Goal: Transaction & Acquisition: Purchase product/service

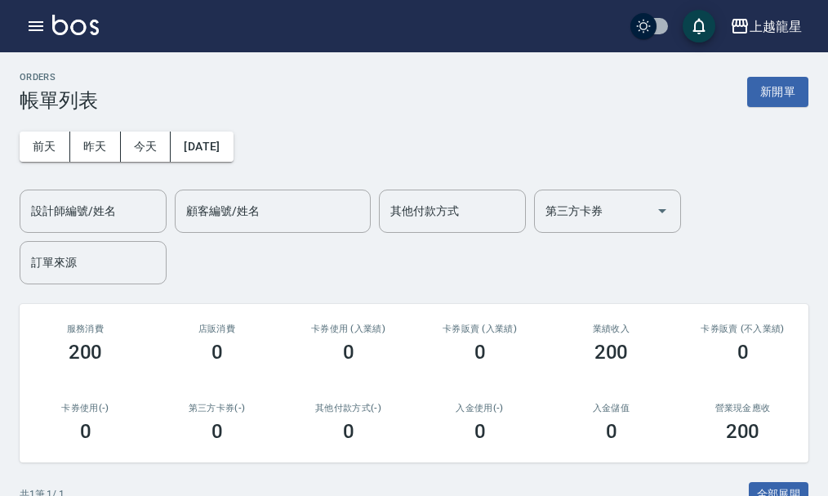
click at [86, 31] on img at bounding box center [75, 25] width 47 height 20
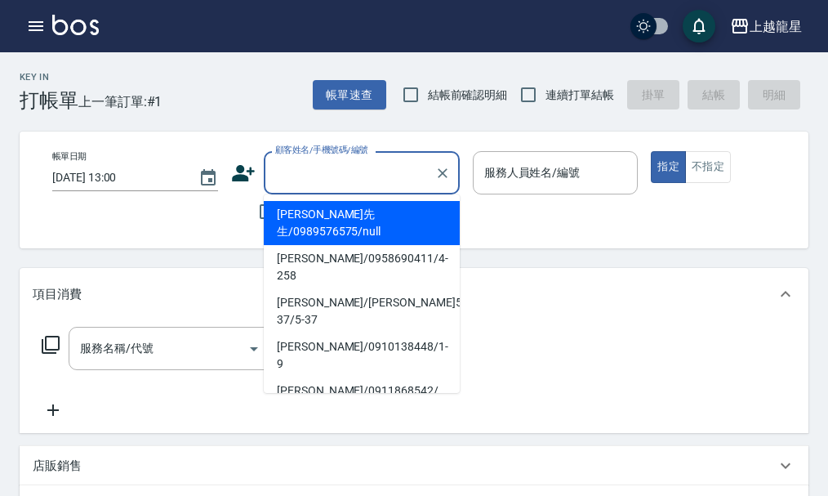
click at [370, 171] on input "顧客姓名/手機號碼/編號" at bounding box center [349, 172] width 157 height 29
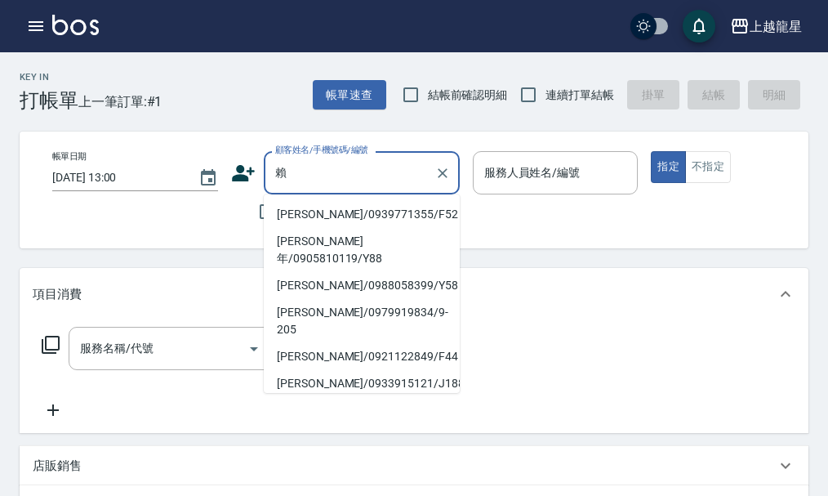
type input "[PERSON_NAME]/0939771355/F52"
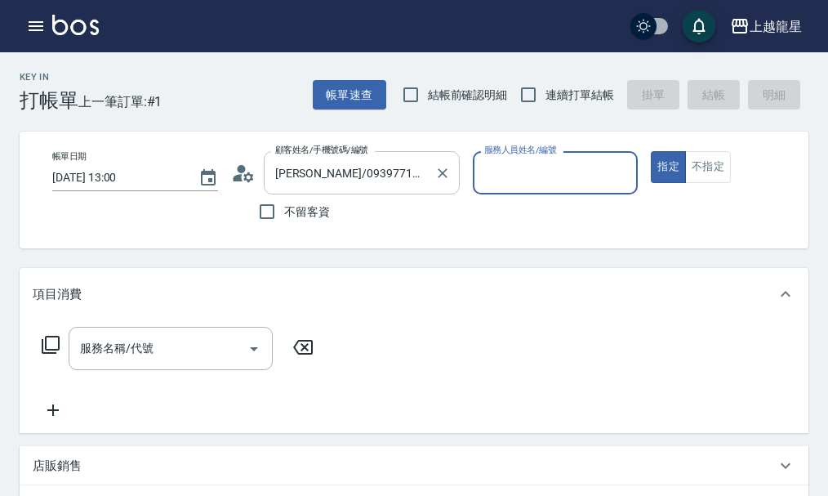
type input "馨華-6"
click at [651, 151] on button "指定" at bounding box center [668, 167] width 35 height 32
type button "true"
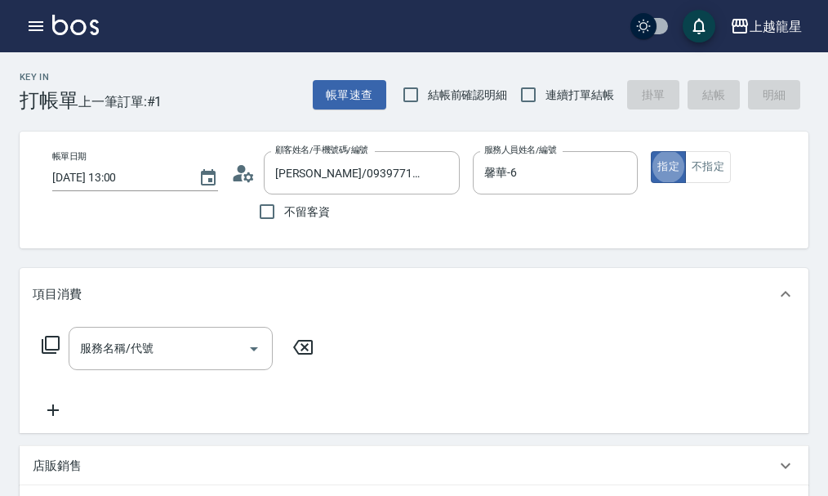
drag, startPoint x: 485, startPoint y: 165, endPoint x: 463, endPoint y: 165, distance: 22.0
click at [463, 165] on div "帳單日期 [DATE] 13:00 顧客姓名/手機號碼/編號 [PERSON_NAME]/0939771355/F52 顧客姓名/手機號碼/編號 不留客資 服…" at bounding box center [427, 190] width 777 height 78
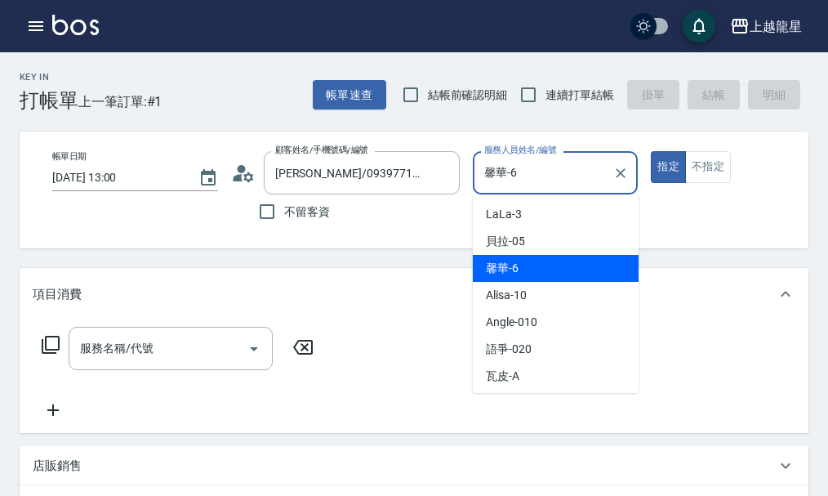
drag, startPoint x: 531, startPoint y: 177, endPoint x: 482, endPoint y: 193, distance: 51.6
click at [482, 193] on div "[PERSON_NAME]-6 服務人員姓名/編號" at bounding box center [556, 172] width 166 height 43
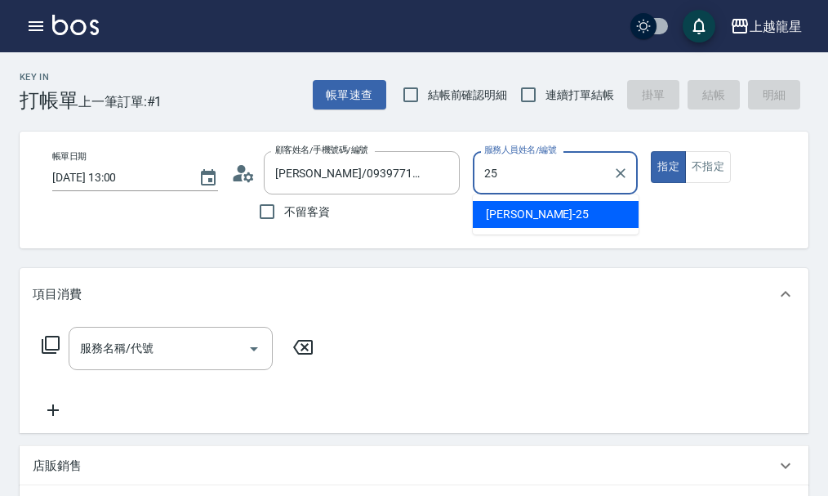
type input "淑雲-25"
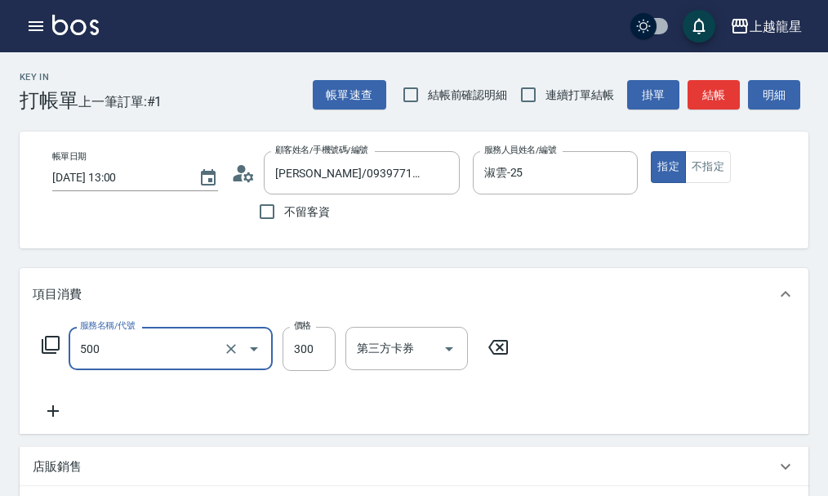
type input "一般洗髮(500)"
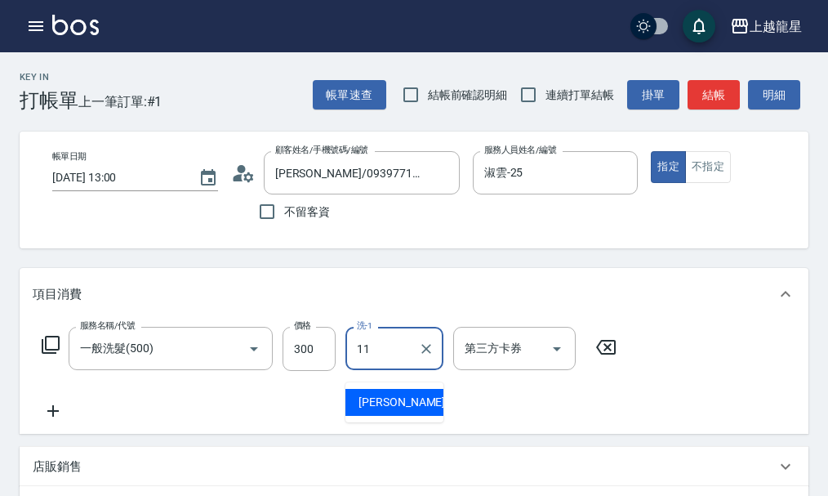
type input "[PERSON_NAME]-11"
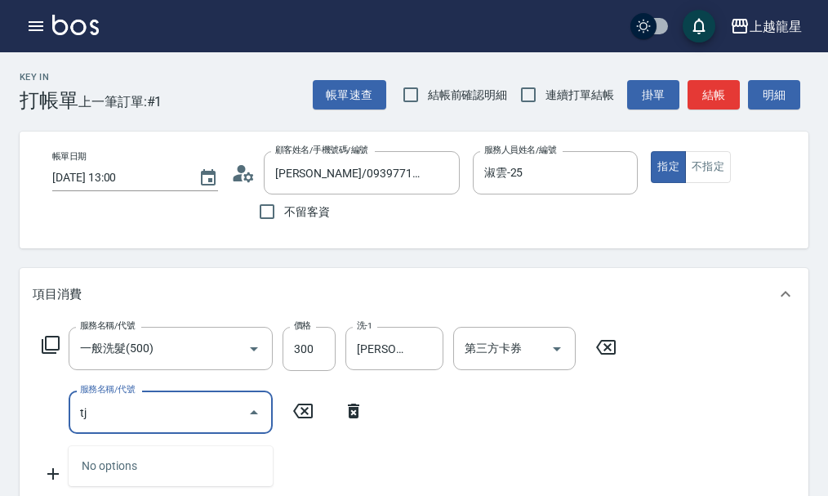
type input "t"
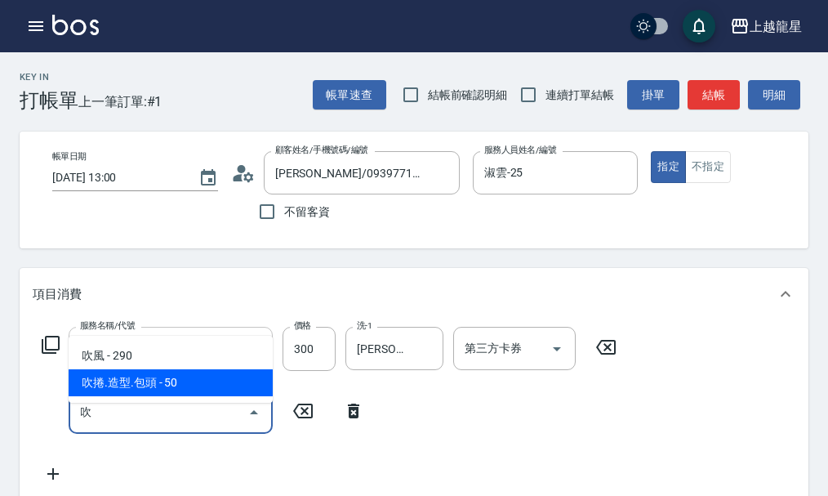
click at [90, 377] on span "吹捲.造型.包頭 - 50" at bounding box center [171, 382] width 204 height 27
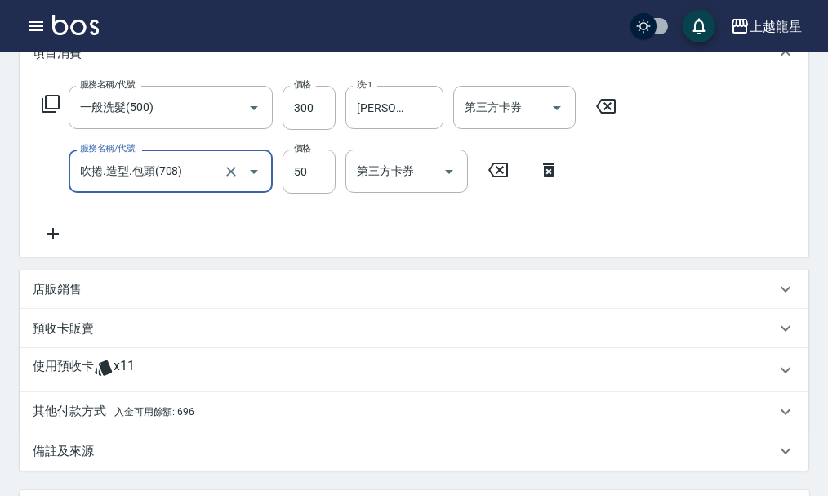
scroll to position [408, 0]
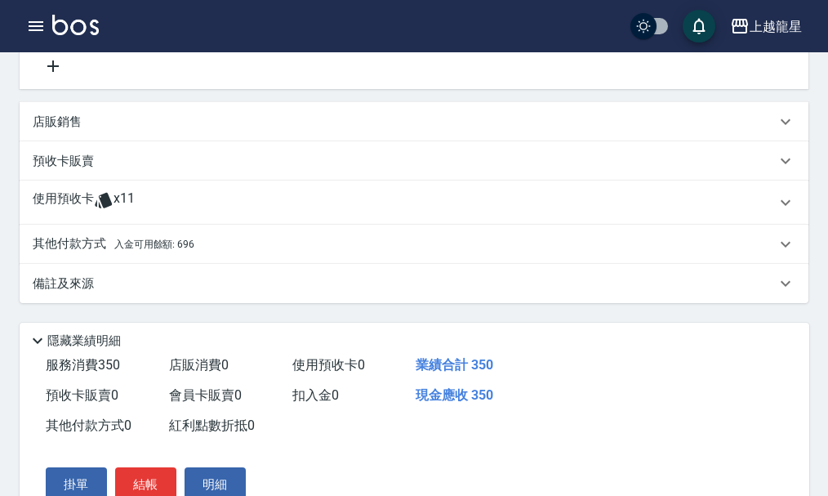
type input "吹捲.造型.包頭(708)"
click at [128, 253] on p "其他付款方式 入金可用餘額: 696" at bounding box center [114, 244] width 162 height 18
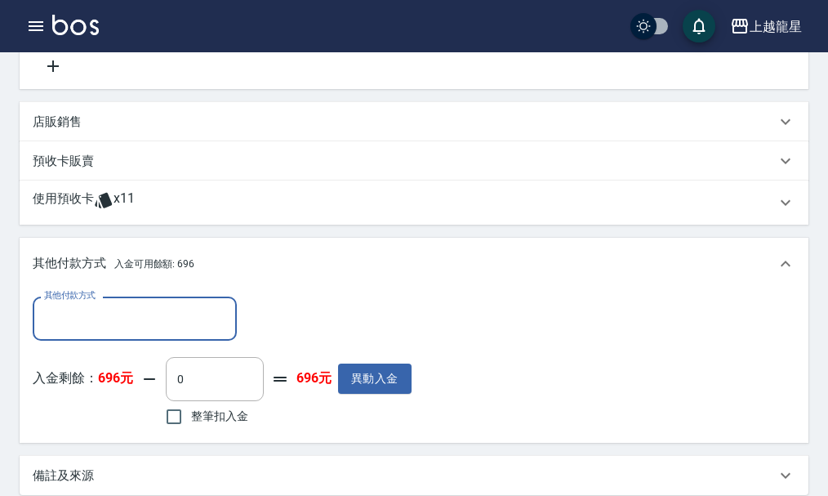
scroll to position [0, 0]
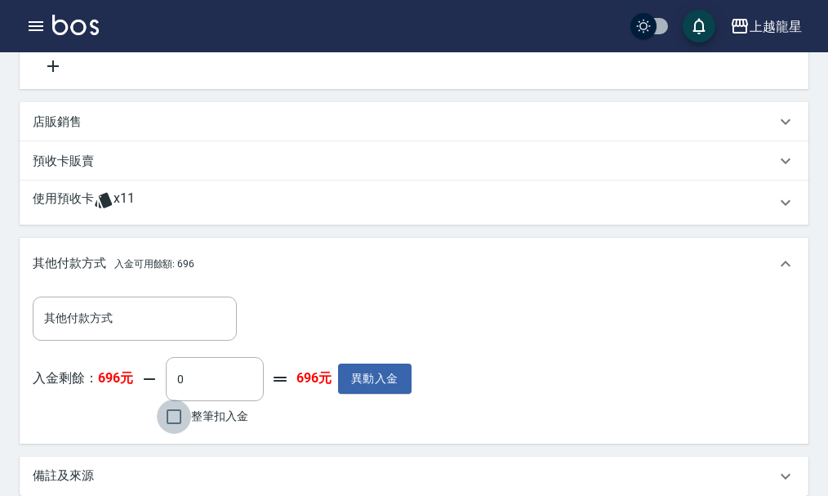
click at [166, 433] on input "整筆扣入金" at bounding box center [174, 416] width 34 height 34
checkbox input "true"
type input "350"
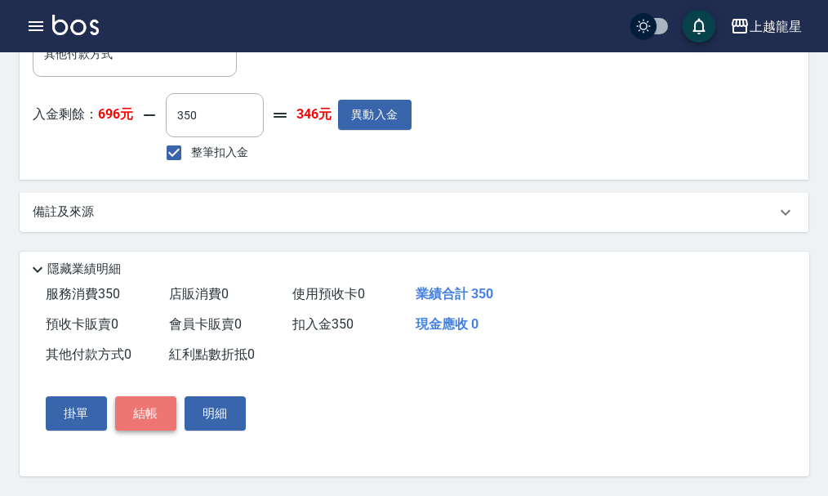
click at [149, 398] on button "結帳" at bounding box center [145, 413] width 61 height 34
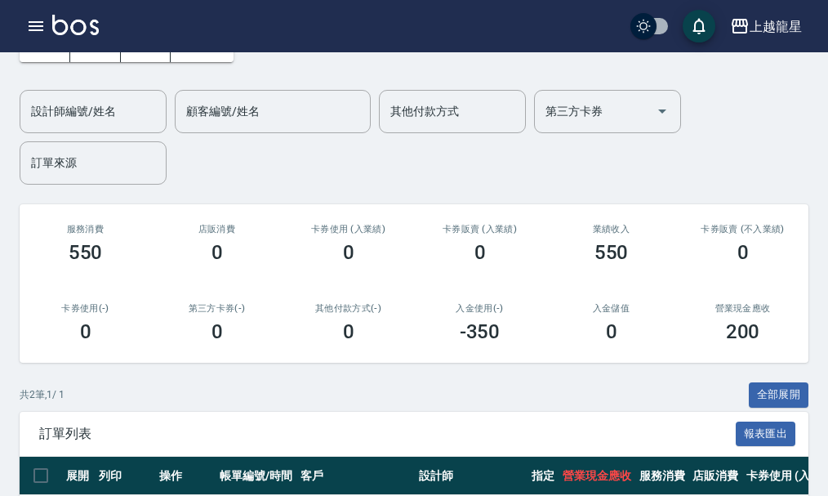
scroll to position [245, 0]
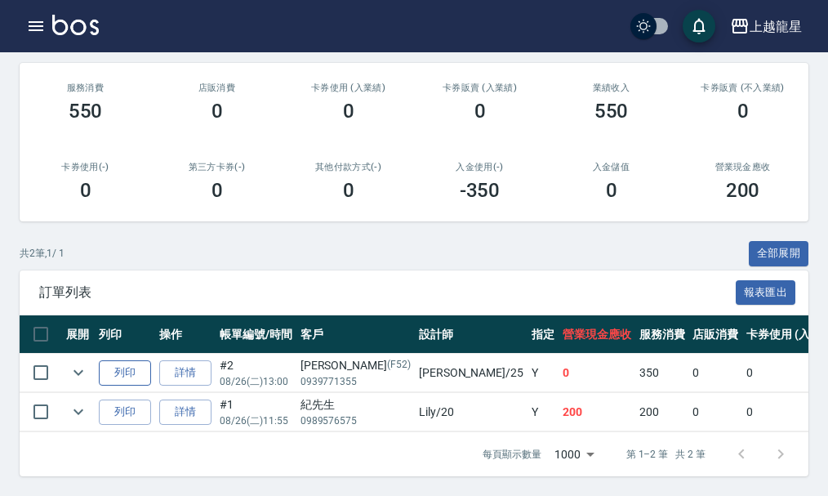
click at [104, 365] on button "列印" at bounding box center [125, 372] width 52 height 25
drag, startPoint x: 0, startPoint y: 5, endPoint x: 448, endPoint y: 273, distance: 522.5
click at [448, 273] on div "訂單列表 報表匯出" at bounding box center [414, 292] width 789 height 45
